Goal: Transaction & Acquisition: Purchase product/service

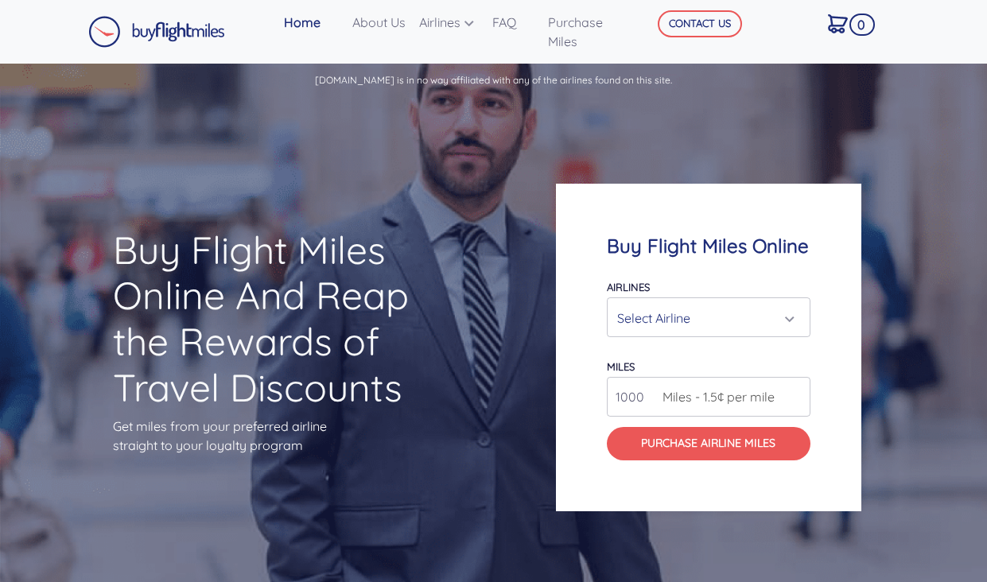
click at [795, 318] on div "Select Airline" at bounding box center [708, 318] width 183 height 30
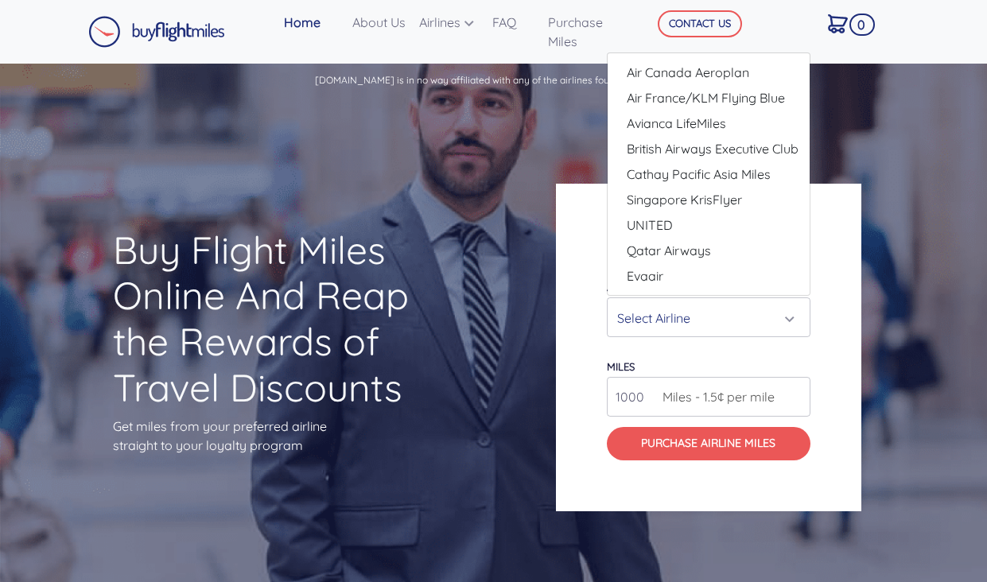
drag, startPoint x: 837, startPoint y: 259, endPoint x: 872, endPoint y: 298, distance: 52.4
click at [837, 259] on div "Buy Flight Miles Online Airlines Air Canada Aeroplan Air France/KLM Flying Blue…" at bounding box center [708, 347] width 305 height 327
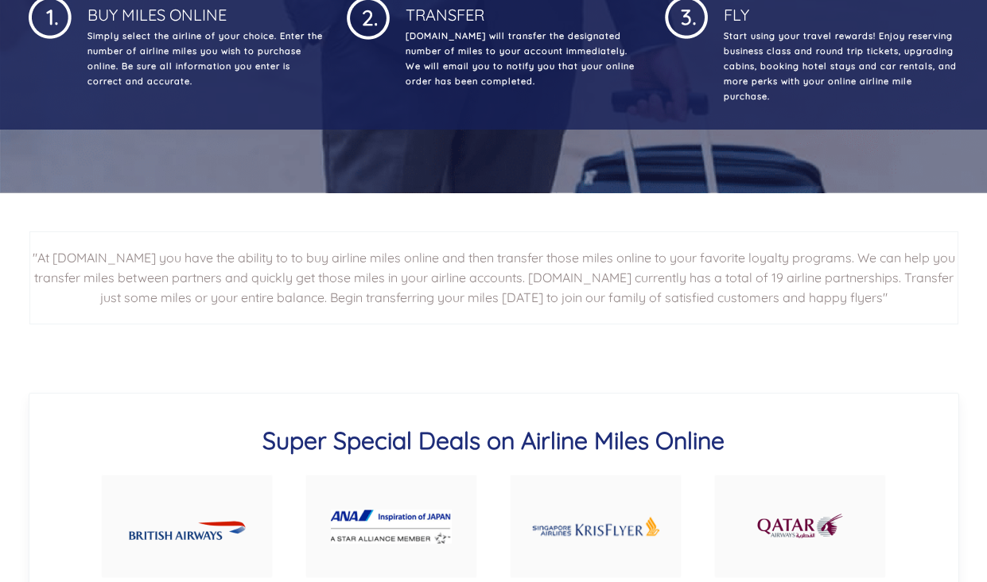
scroll to position [824, 0]
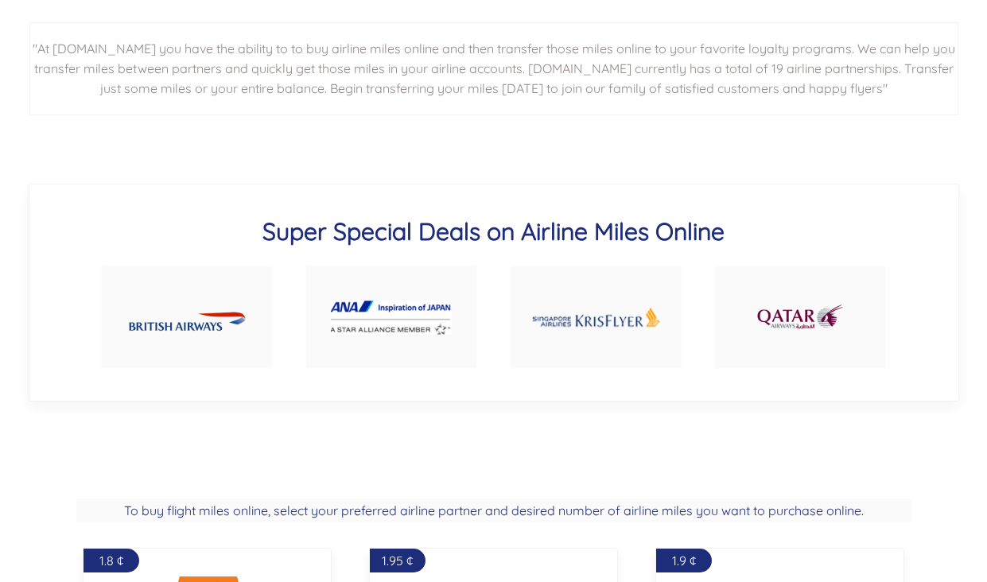
click at [402, 311] on img at bounding box center [391, 318] width 121 height 34
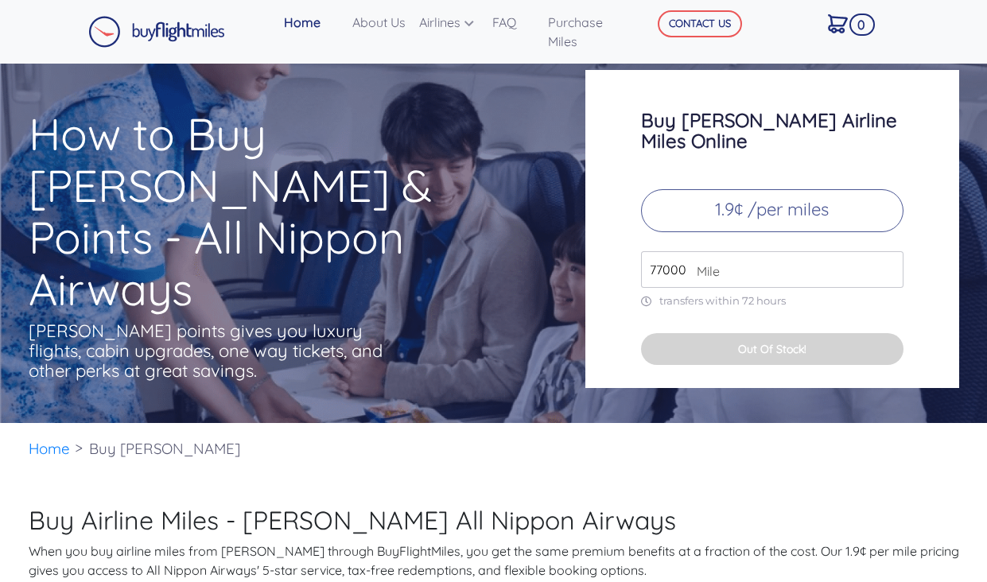
click at [888, 251] on input "77000" at bounding box center [772, 269] width 262 height 37
type input "90000"
click at [888, 251] on input "90000" at bounding box center [772, 269] width 262 height 37
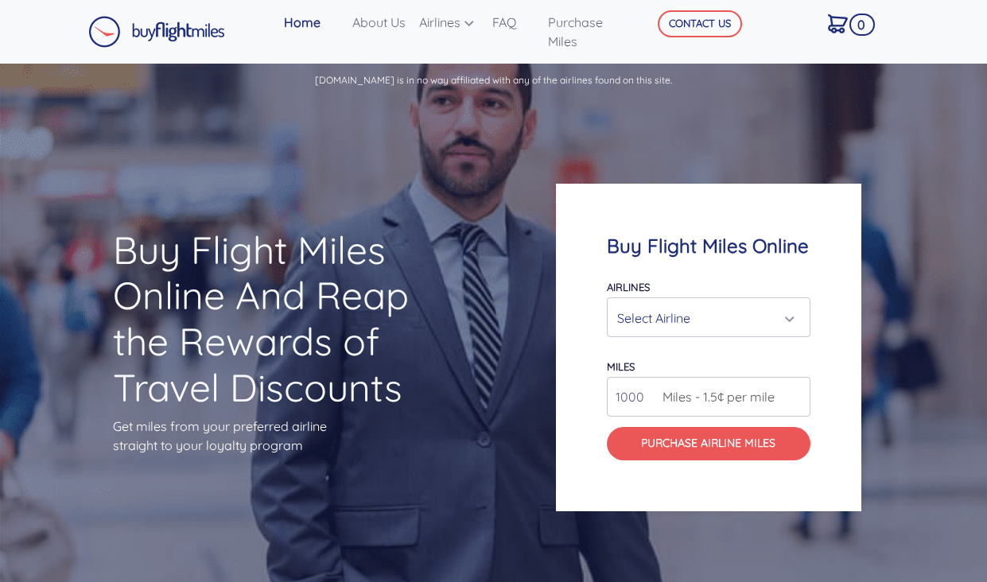
scroll to position [824, 0]
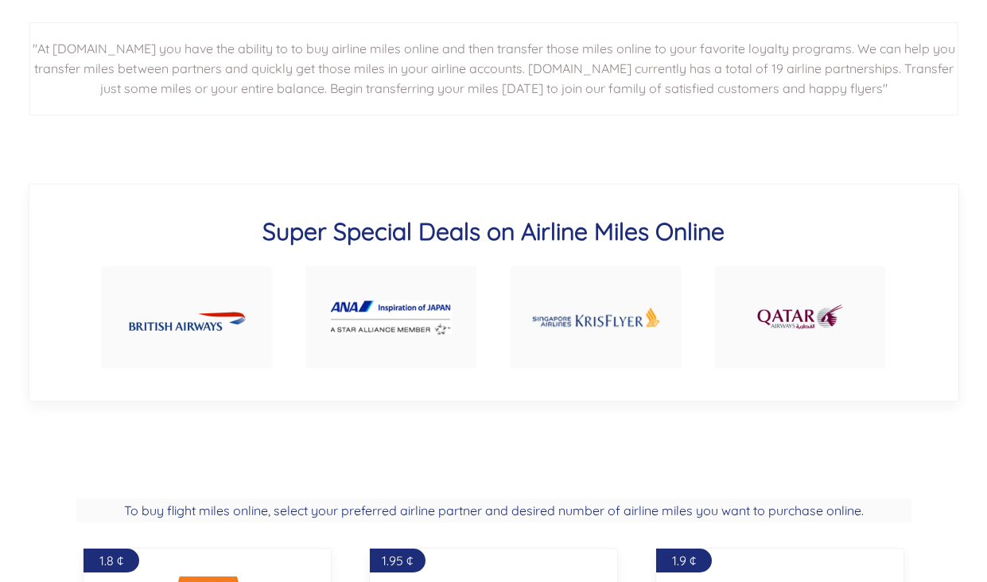
click at [604, 317] on img at bounding box center [595, 317] width 129 height 61
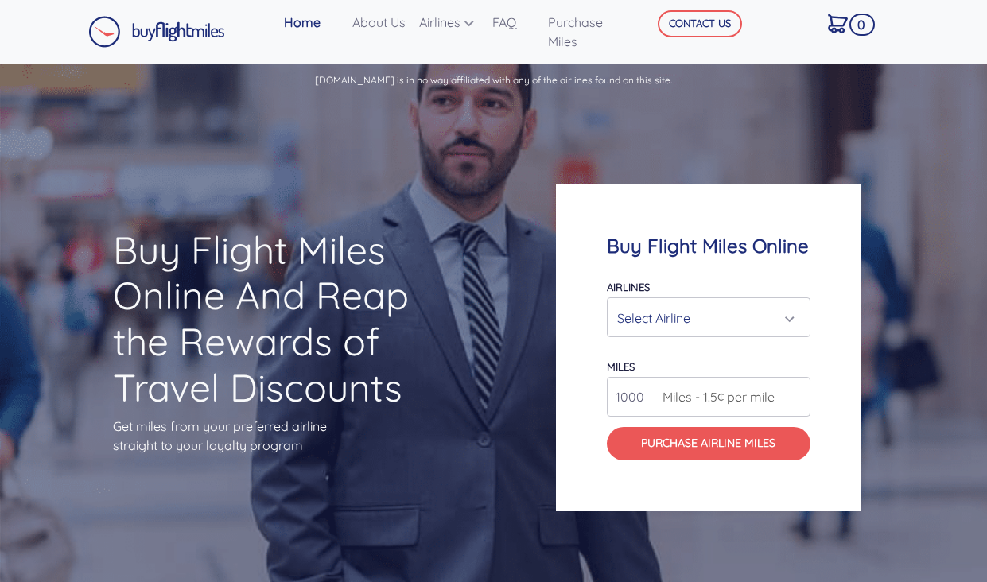
click at [793, 320] on div "Select Airline" at bounding box center [708, 318] width 183 height 30
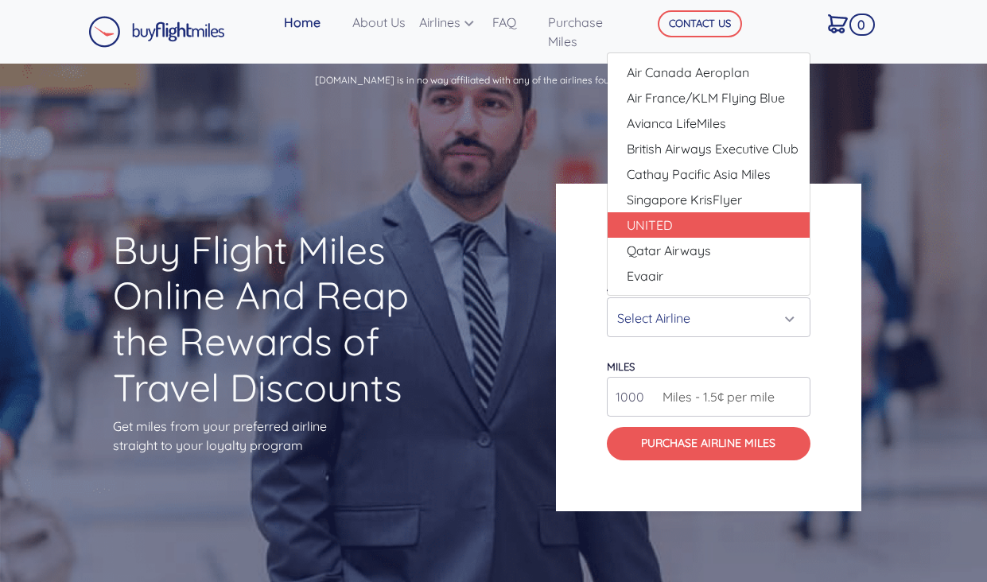
click at [652, 227] on span "UNITED" at bounding box center [650, 225] width 46 height 19
select select "UNITED"
type input "80000"
